Goal: Transaction & Acquisition: Obtain resource

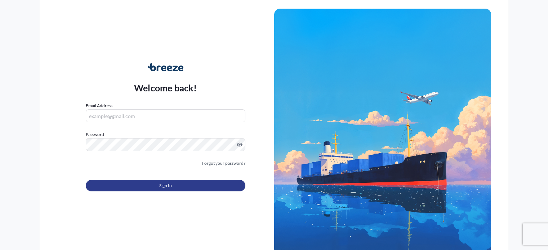
type input "[PERSON_NAME][EMAIL_ADDRESS][PERSON_NAME][DOMAIN_NAME]"
click at [225, 188] on button "Sign In" at bounding box center [165, 186] width 159 height 12
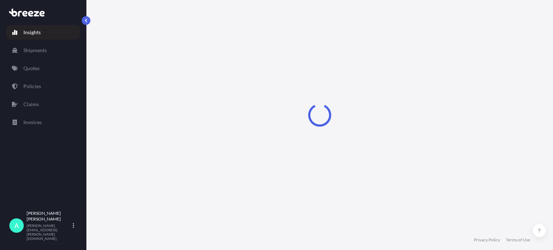
select select "2025"
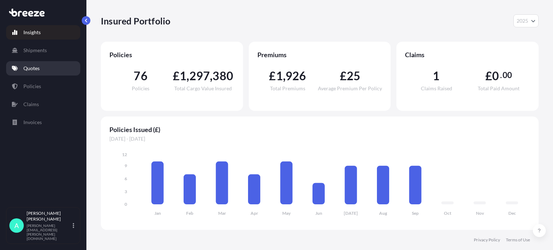
click at [40, 64] on link "Quotes" at bounding box center [43, 68] width 74 height 14
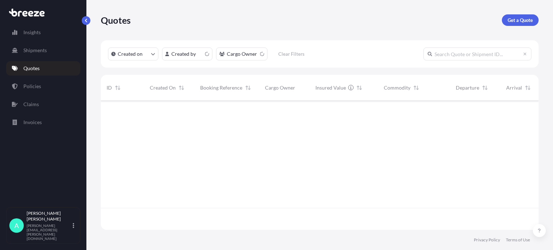
scroll to position [128, 432]
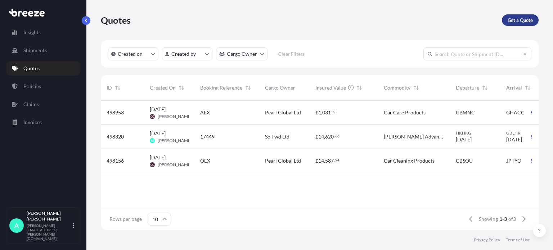
click at [522, 24] on link "Get a Quote" at bounding box center [520, 20] width 37 height 12
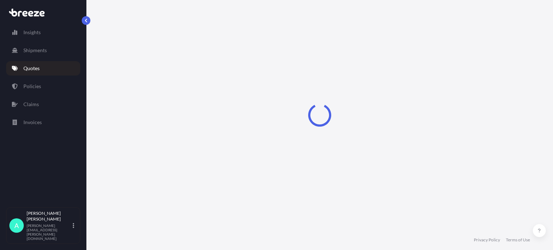
select select "Sea"
select select "1"
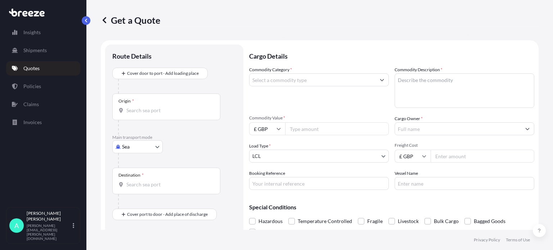
scroll to position [12, 0]
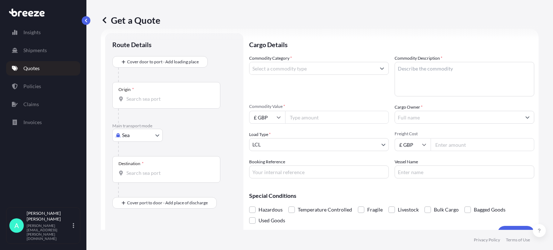
click at [134, 135] on body "Insights Shipments Quotes Policies Claims Invoices A [PERSON_NAME] [PERSON_NAME…" at bounding box center [276, 125] width 553 height 250
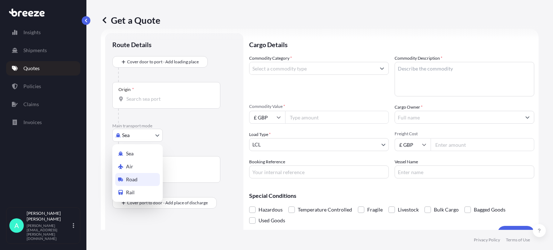
click at [136, 179] on span "Road" at bounding box center [132, 179] width 12 height 7
select select "Road"
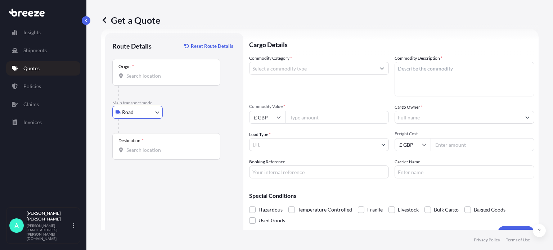
click at [137, 76] on input "Origin *" at bounding box center [168, 75] width 85 height 7
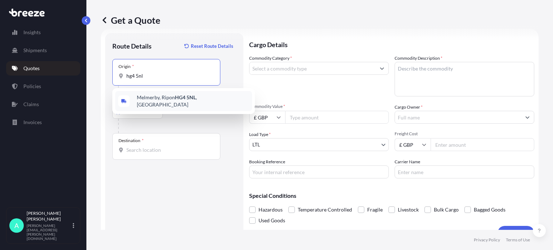
click at [178, 96] on div "Melmerby, Ripon HG4 5NL , [GEOGRAPHIC_DATA]" at bounding box center [183, 101] width 137 height 20
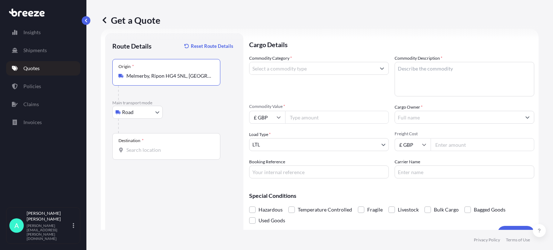
type input "Melmerby, Ripon HG4 5NL, [GEOGRAPHIC_DATA]"
click at [161, 151] on input "Destination *" at bounding box center [168, 150] width 85 height 7
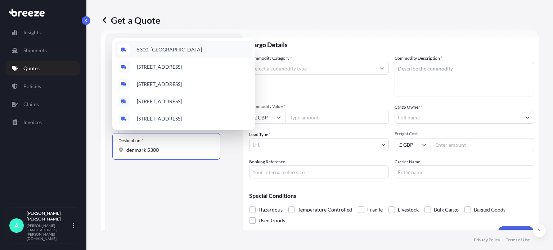
click at [170, 46] on span "5300, [GEOGRAPHIC_DATA]" at bounding box center [169, 49] width 65 height 7
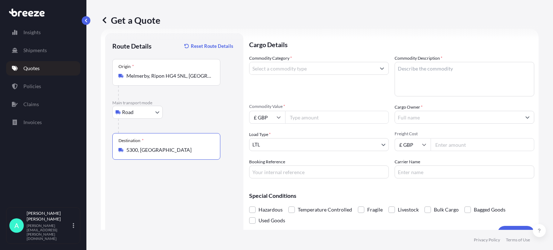
type input "5300, [GEOGRAPHIC_DATA]"
click at [292, 64] on input "Commodity Category *" at bounding box center [313, 68] width 126 height 13
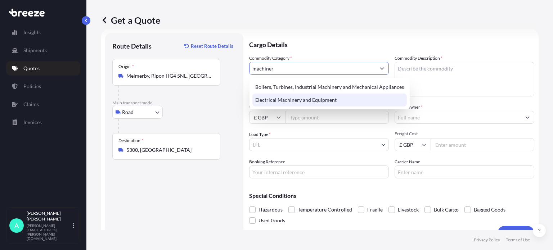
click at [294, 99] on div "Electrical Machinery and Equipment" at bounding box center [330, 100] width 155 height 13
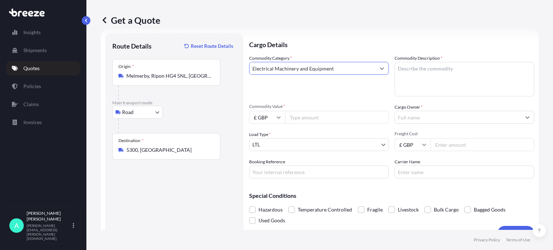
type input "Electrical Machinery and Equipment"
click at [449, 72] on textarea "Commodity Description *" at bounding box center [465, 79] width 140 height 35
type textarea "Agricultural Machinery"
click at [310, 116] on input "Commodity Value *" at bounding box center [337, 117] width 104 height 13
type input "2100"
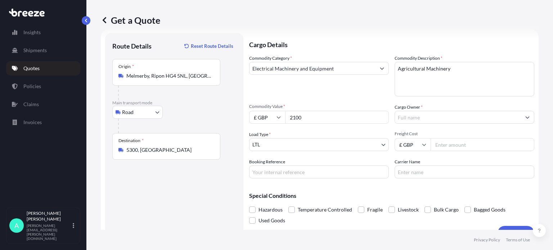
click at [438, 119] on input "Cargo Owner *" at bounding box center [458, 117] width 126 height 13
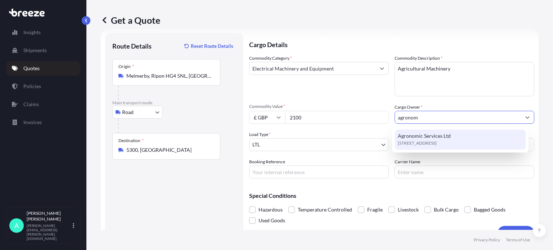
click at [432, 139] on span "Agronomic Services Ltd" at bounding box center [424, 136] width 53 height 7
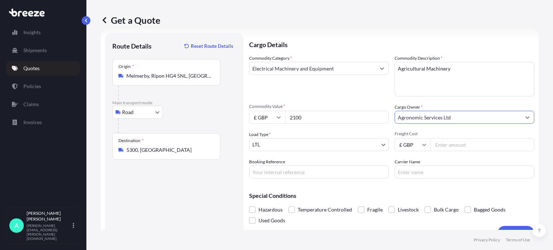
type input "Agronomic Services Ltd"
click at [272, 172] on input "Booking Reference" at bounding box center [319, 172] width 140 height 13
type input "17537"
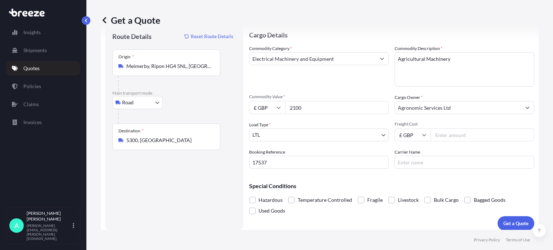
scroll to position [26, 0]
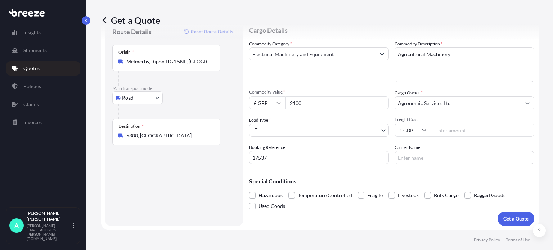
click at [482, 134] on input "Freight Cost" at bounding box center [483, 130] width 104 height 13
type input "70.46"
click at [504, 217] on p "Get a Quote" at bounding box center [516, 218] width 25 height 7
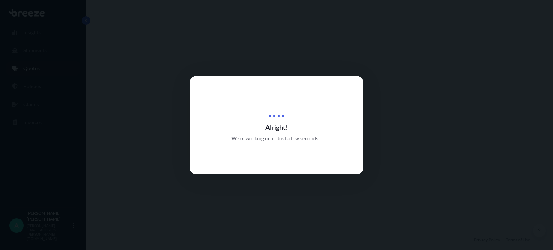
select select "Road"
select select "1"
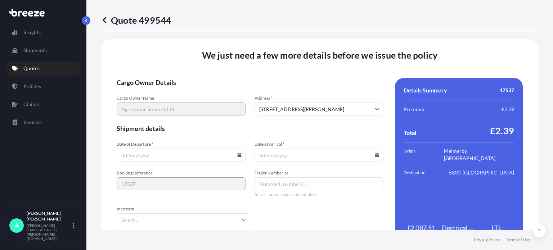
scroll to position [898, 0]
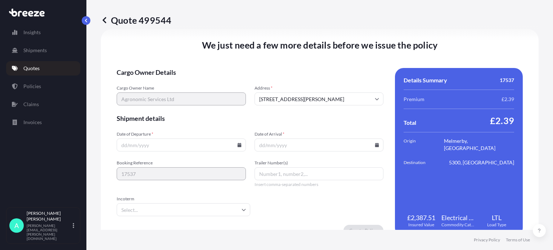
click at [143, 150] on input "Date of Departure *" at bounding box center [181, 145] width 129 height 13
click at [239, 146] on icon at bounding box center [239, 145] width 4 height 4
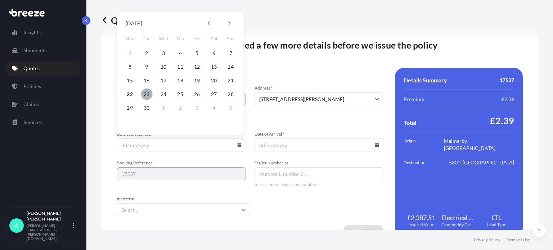
click at [147, 94] on button "23" at bounding box center [147, 95] width 12 height 12
type input "[DATE]"
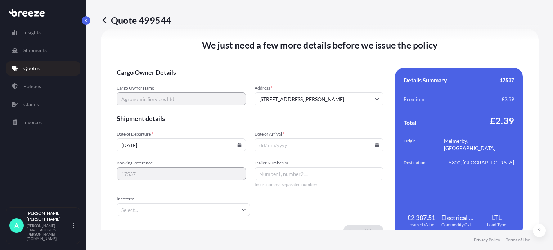
click at [375, 144] on icon at bounding box center [377, 145] width 4 height 4
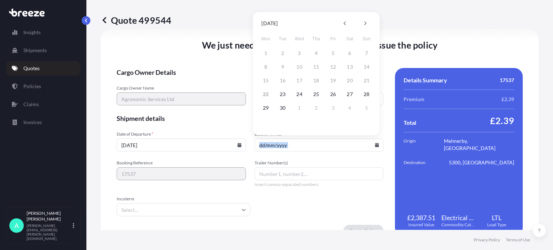
click at [375, 144] on icon at bounding box center [377, 145] width 4 height 4
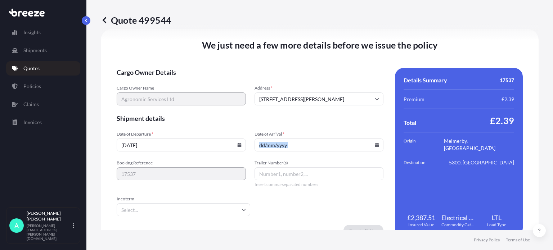
click at [377, 147] on input "Date of Arrival *" at bounding box center [319, 145] width 129 height 13
click at [371, 141] on input "Date of Arrival *" at bounding box center [319, 145] width 129 height 13
click at [375, 143] on icon at bounding box center [377, 145] width 4 height 4
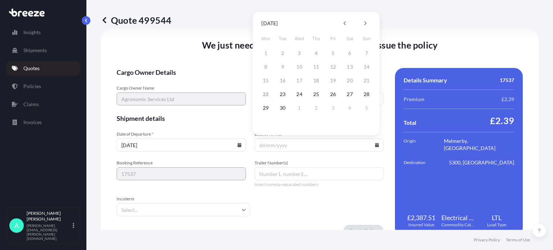
click at [326, 92] on div "22 23 24 25 26 27 28" at bounding box center [316, 94] width 115 height 13
click at [331, 93] on button "26" at bounding box center [334, 95] width 12 height 12
type input "[DATE]"
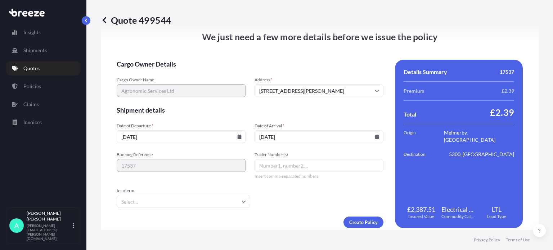
scroll to position [914, 0]
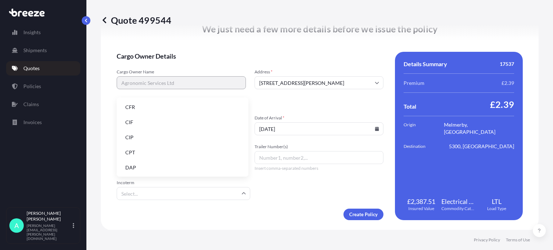
click at [156, 195] on input "Incoterm" at bounding box center [184, 193] width 134 height 13
click at [147, 165] on li "DAP" at bounding box center [183, 168] width 126 height 14
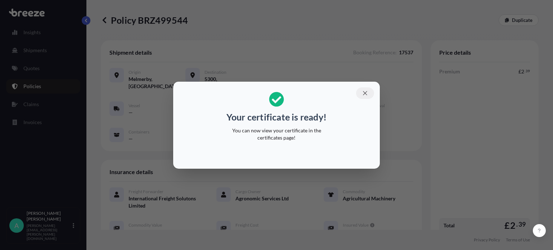
click at [368, 91] on icon "button" at bounding box center [365, 93] width 6 height 6
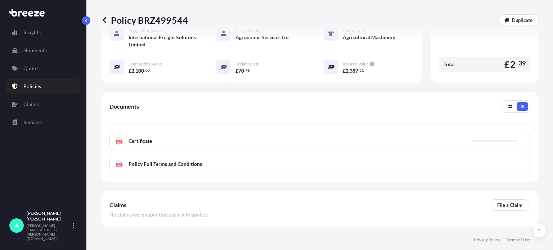
scroll to position [189, 0]
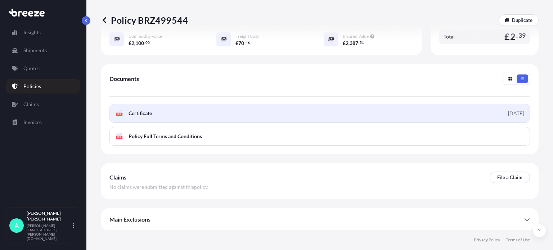
click at [183, 112] on link "PDF Certificate [DATE]" at bounding box center [320, 113] width 421 height 19
